Goal: Task Accomplishment & Management: Manage account settings

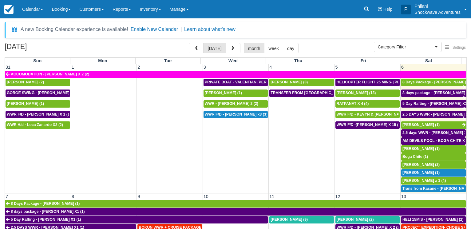
select select
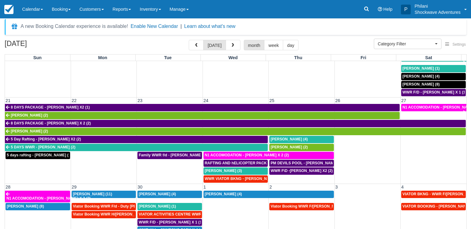
scroll to position [48, 0]
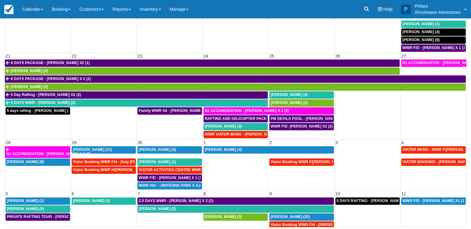
click at [240, 225] on td "[PERSON_NAME] (3)" at bounding box center [235, 222] width 66 height 16
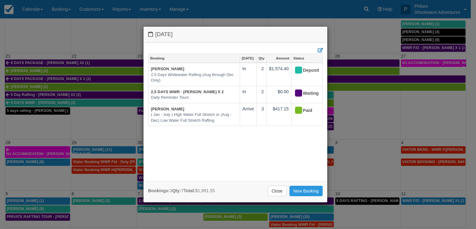
click at [237, 218] on div "Wednesday October 8 2025 Booking Oct 8 Qty Amount Status Hanna Pietrus 2.5 Days…" at bounding box center [238, 114] width 476 height 229
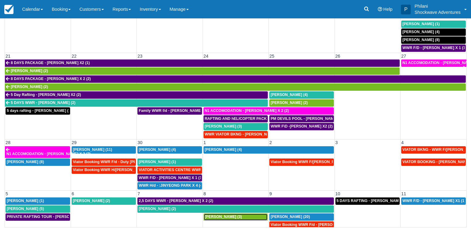
click at [234, 215] on div "MARTIN BIRD (3)" at bounding box center [236, 217] width 62 height 5
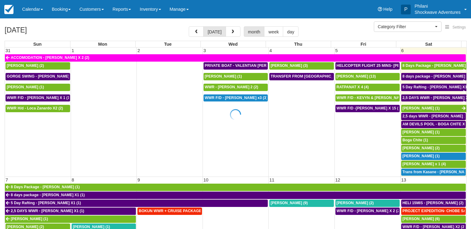
select select
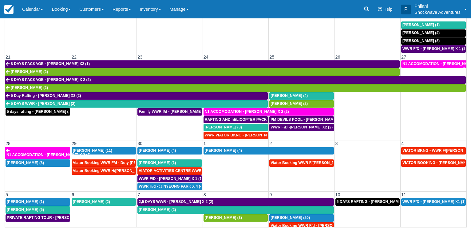
scroll to position [251, 0]
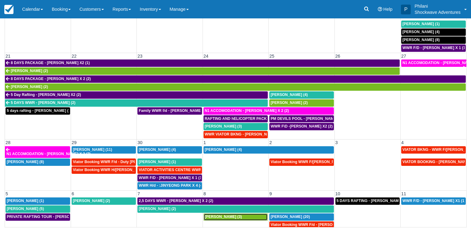
click at [221, 215] on span "MARTIN BIRD (3)" at bounding box center [223, 217] width 37 height 4
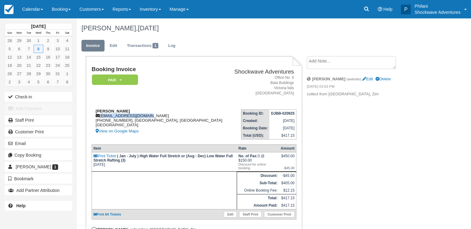
drag, startPoint x: 101, startPoint y: 117, endPoint x: 155, endPoint y: 117, distance: 54.1
click at [155, 117] on div "MARTIN BIRD parsleybird@gmail.com +44 7947 223025, Essex, England United Kingdo…" at bounding box center [160, 122] width 137 height 26
copy div "parsleybird@gmail.com"
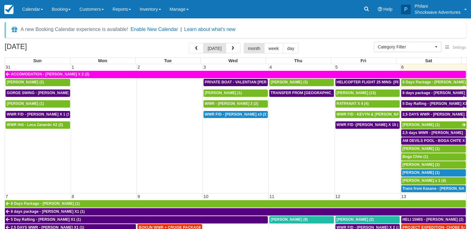
select select
click at [227, 50] on button "button" at bounding box center [232, 48] width 15 height 10
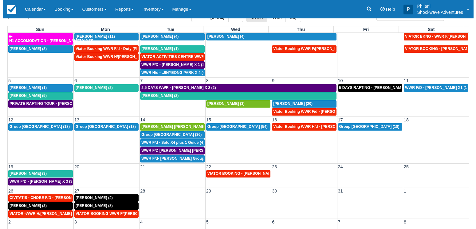
scroll to position [48, 0]
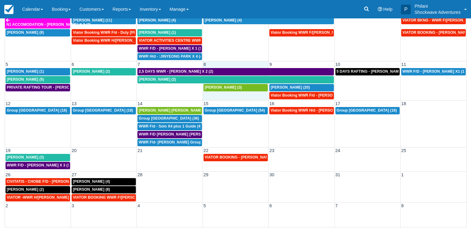
click at [219, 97] on td "MARTIN BIRD (3)" at bounding box center [235, 92] width 66 height 16
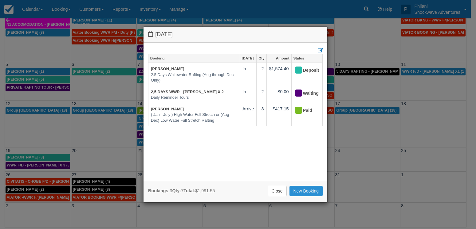
click at [315, 187] on link "New Booking" at bounding box center [305, 191] width 33 height 10
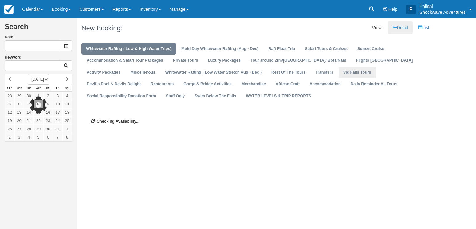
type input "[DATE]"
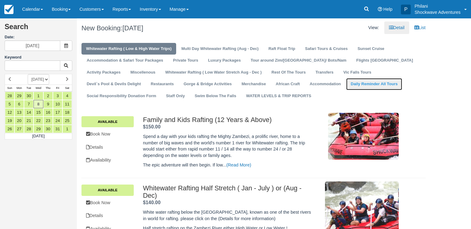
click at [346, 87] on link "Daily Reminder All Tours" at bounding box center [374, 84] width 56 height 12
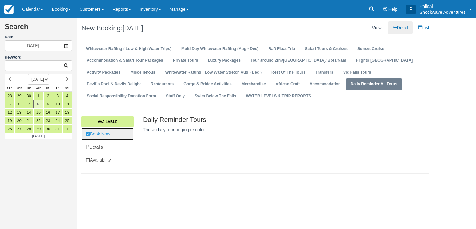
click at [96, 137] on link "Book Now" at bounding box center [107, 134] width 52 height 13
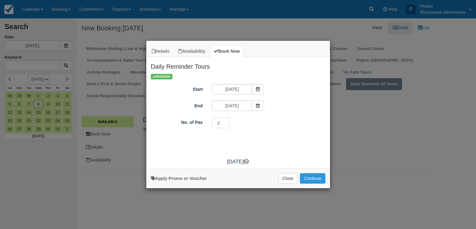
click at [223, 123] on input "2" at bounding box center [221, 123] width 18 height 10
type input "3"
click at [223, 123] on input "3" at bounding box center [221, 123] width 18 height 10
click at [314, 177] on button "Continue" at bounding box center [312, 179] width 25 height 10
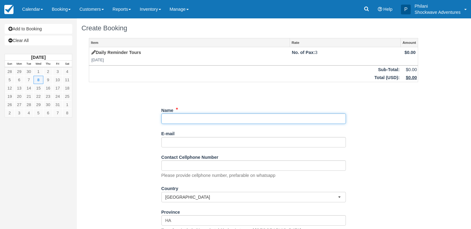
click at [178, 123] on input "Name" at bounding box center [253, 119] width 184 height 10
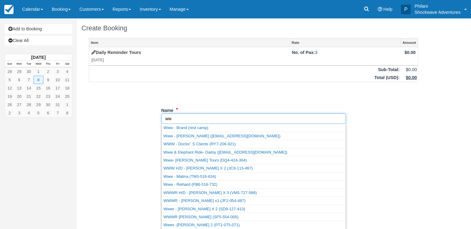
type input "w"
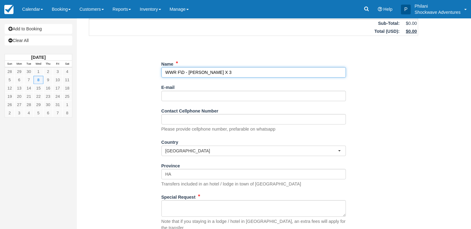
scroll to position [87, 0]
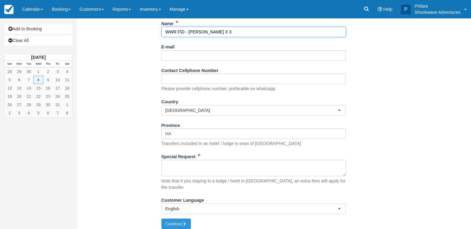
type input "WWR F\D - MARTIN BIRD X 3"
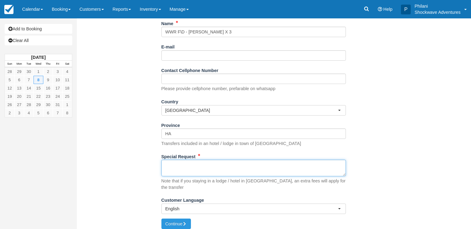
click at [216, 165] on textarea "Special Request" at bounding box center [253, 168] width 184 height 17
type textarea "LOKHUTULA LODGES"
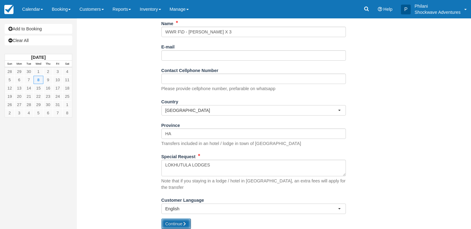
click at [183, 219] on button "Continue" at bounding box center [175, 224] width 29 height 10
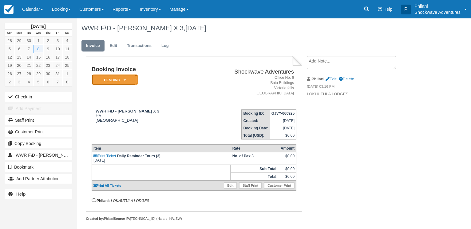
click at [130, 77] on em "Pending" at bounding box center [115, 80] width 46 height 11
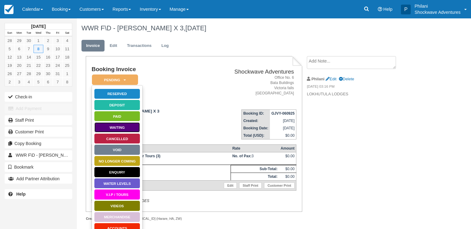
click at [137, 130] on link "Waiting" at bounding box center [117, 127] width 46 height 11
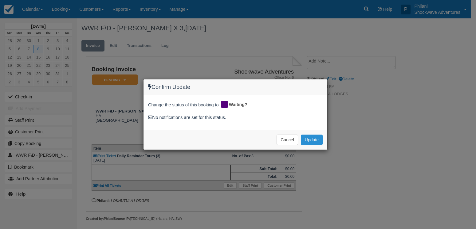
click at [311, 139] on button "Update" at bounding box center [312, 140] width 22 height 10
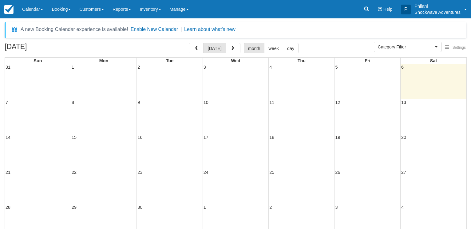
select select
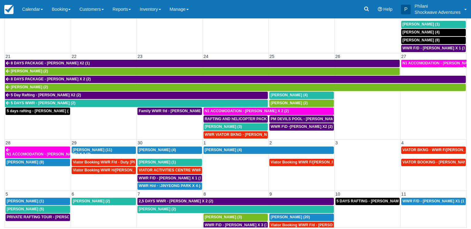
scroll to position [48, 0]
